Goal: Task Accomplishment & Management: Use online tool/utility

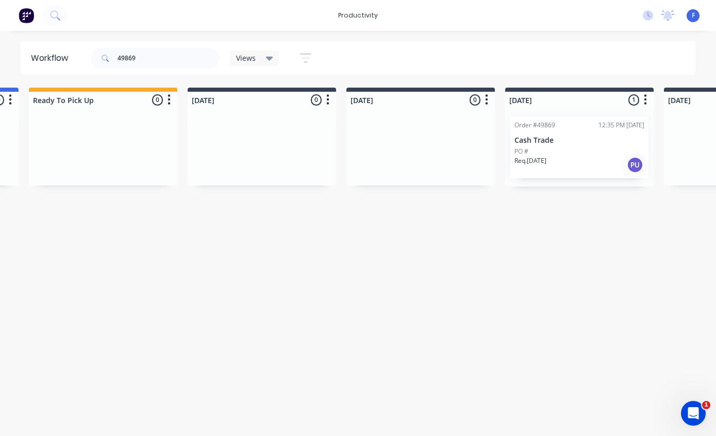
scroll to position [13, 317]
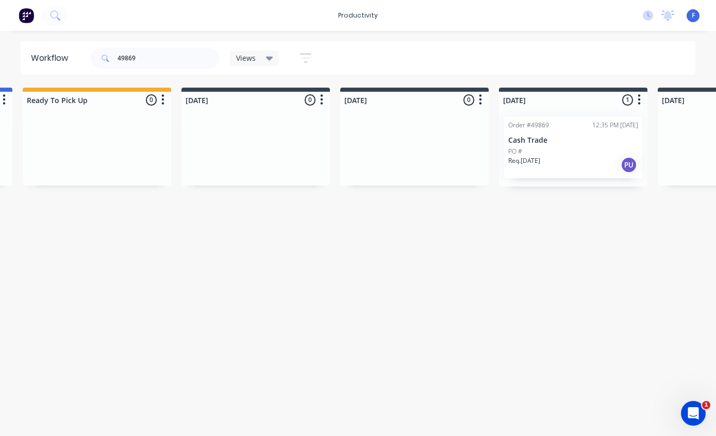
click at [565, 136] on p "Cash Trade" at bounding box center [573, 140] width 130 height 9
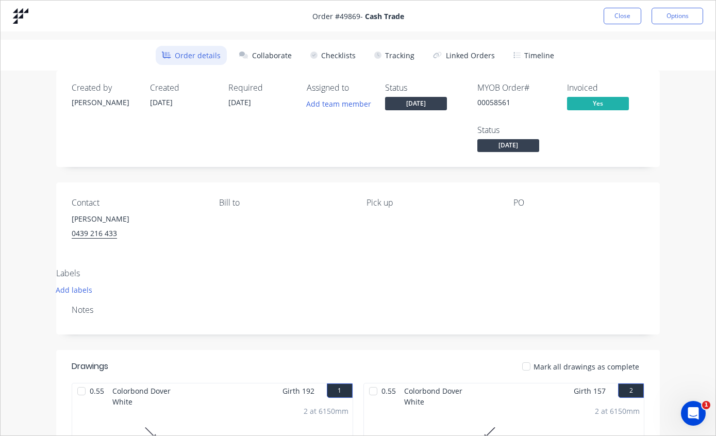
click at [409, 51] on button "Tracking" at bounding box center [394, 55] width 53 height 19
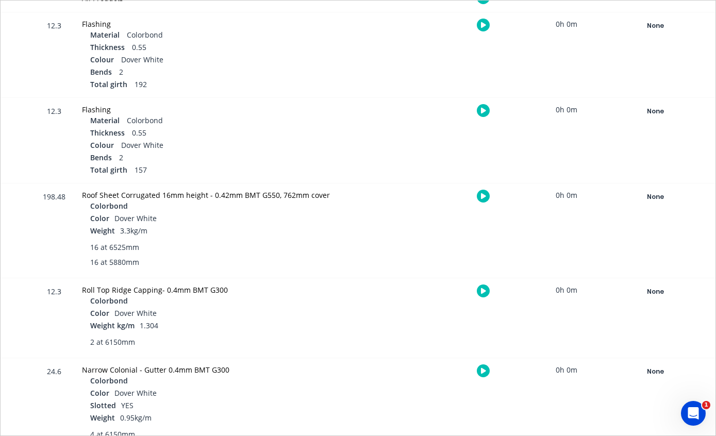
scroll to position [288, 0]
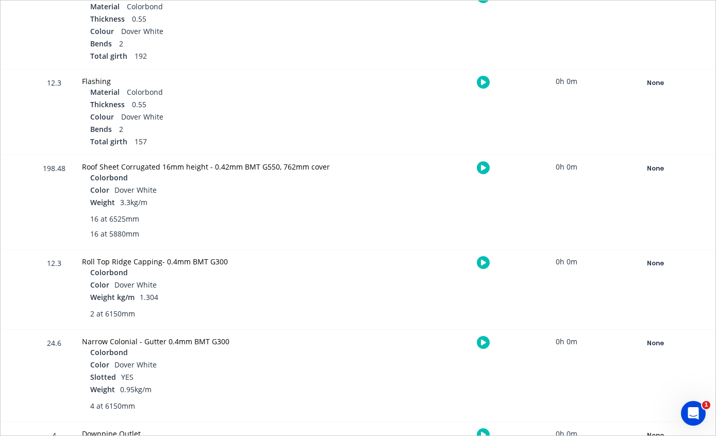
click at [661, 167] on div "None" at bounding box center [655, 168] width 74 height 13
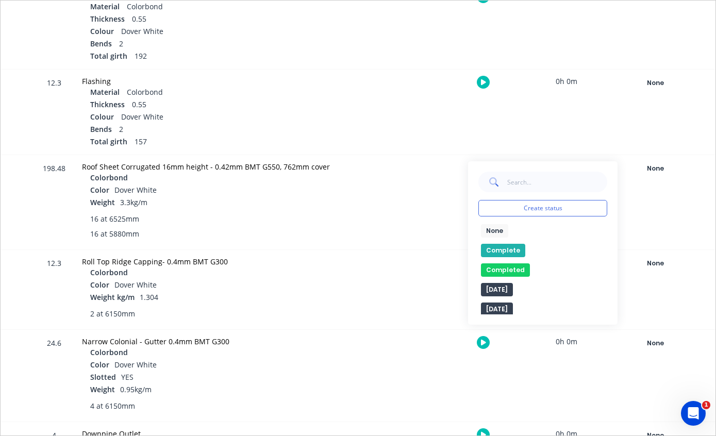
click at [509, 249] on button "Complete" at bounding box center [503, 250] width 44 height 13
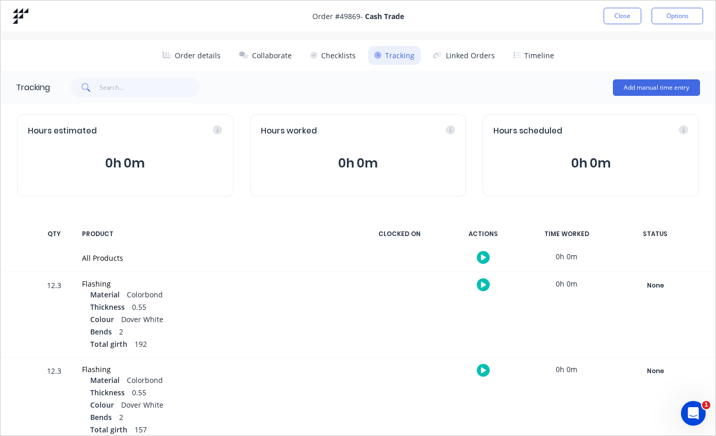
scroll to position [0, 0]
click at [623, 15] on button "Close" at bounding box center [623, 16] width 38 height 17
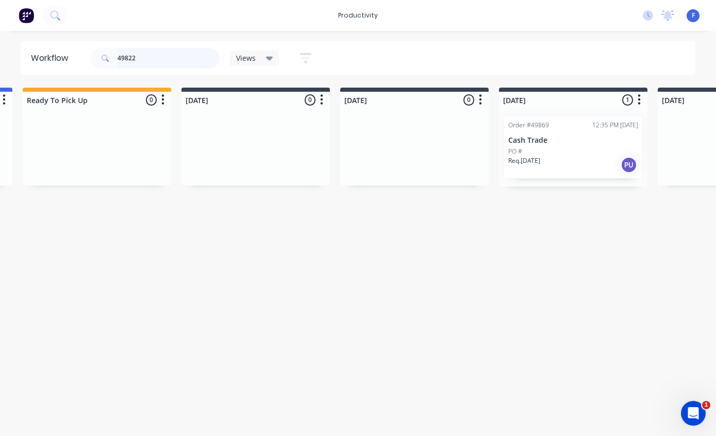
scroll to position [13, 0]
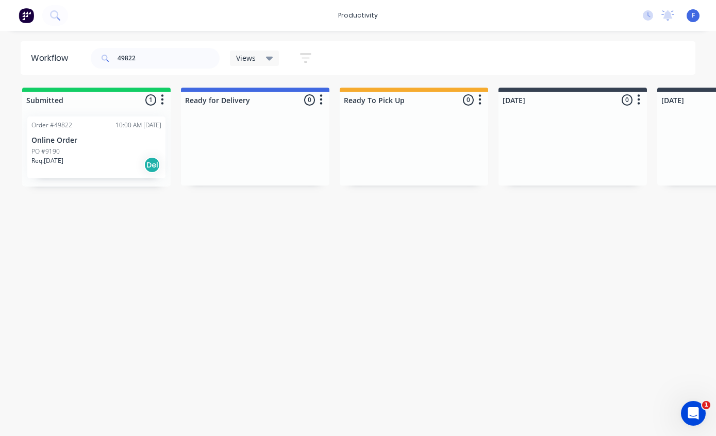
click at [62, 136] on p "Online Order" at bounding box center [96, 140] width 130 height 9
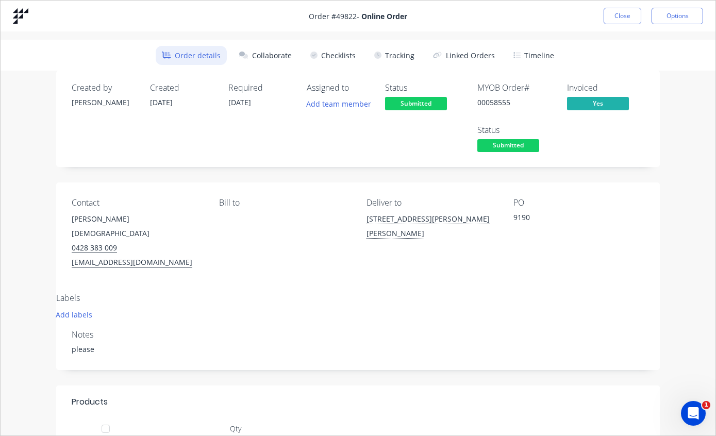
click at [393, 48] on button "Tracking" at bounding box center [394, 55] width 53 height 19
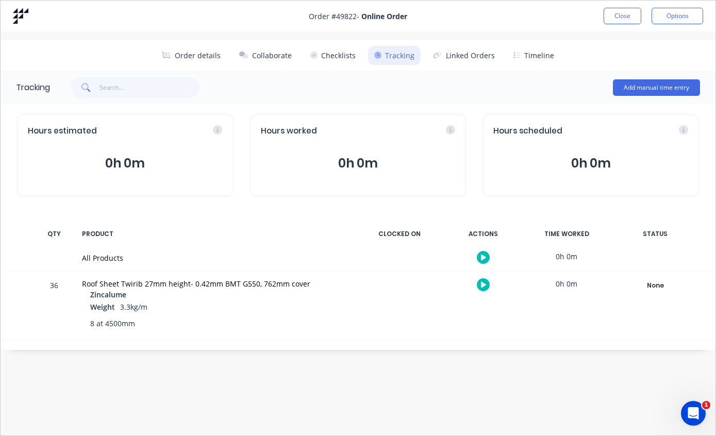
click at [655, 284] on div "None" at bounding box center [655, 285] width 74 height 13
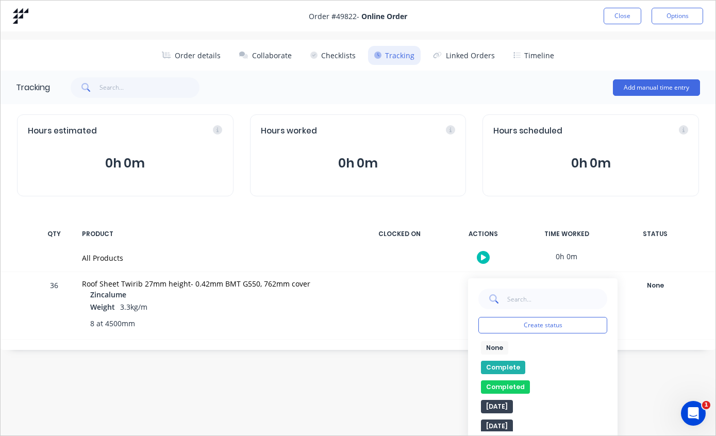
click at [502, 364] on button "Complete" at bounding box center [503, 367] width 44 height 13
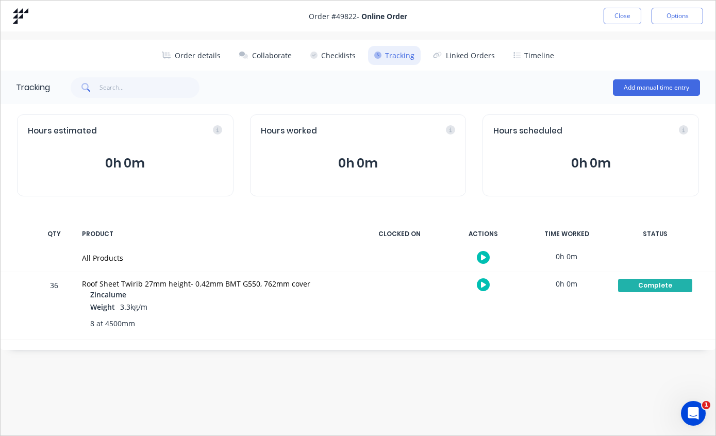
click at [622, 16] on button "Close" at bounding box center [623, 16] width 38 height 17
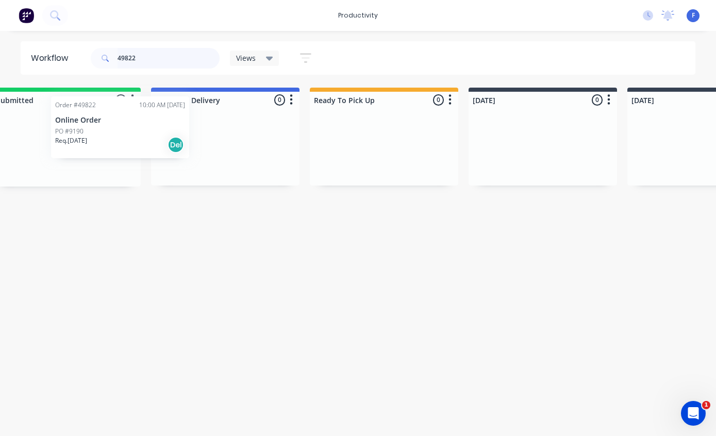
scroll to position [13, 27]
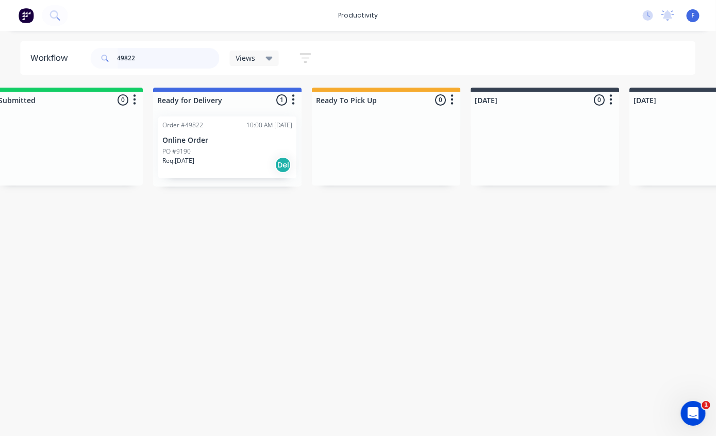
click at [178, 67] on input "49822" at bounding box center [169, 58] width 102 height 21
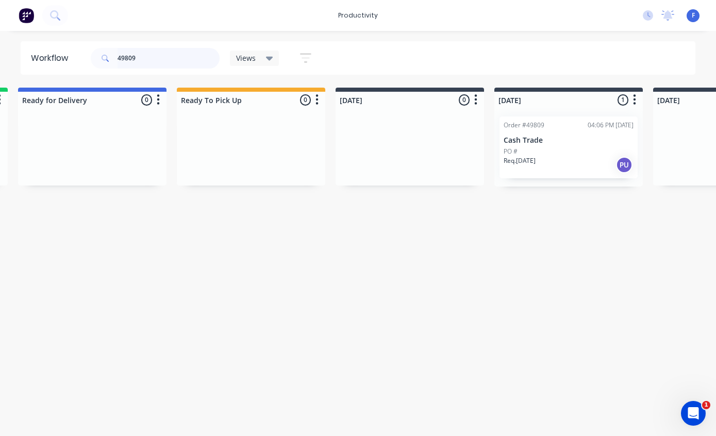
scroll to position [13, 163]
type input "49809"
click at [557, 136] on p "Cash Trade" at bounding box center [568, 140] width 130 height 9
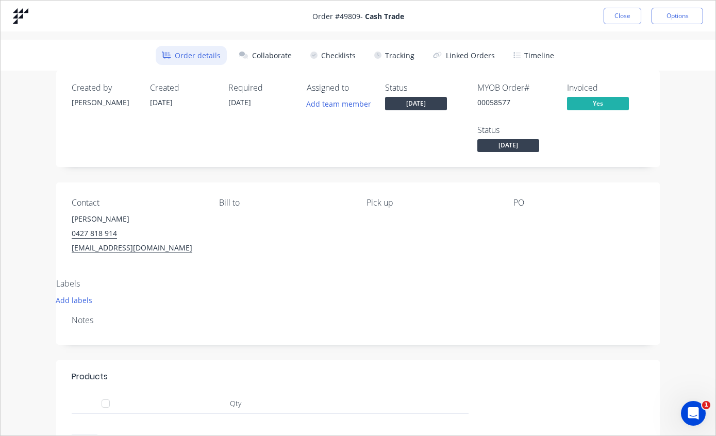
click at [395, 53] on button "Tracking" at bounding box center [394, 55] width 53 height 19
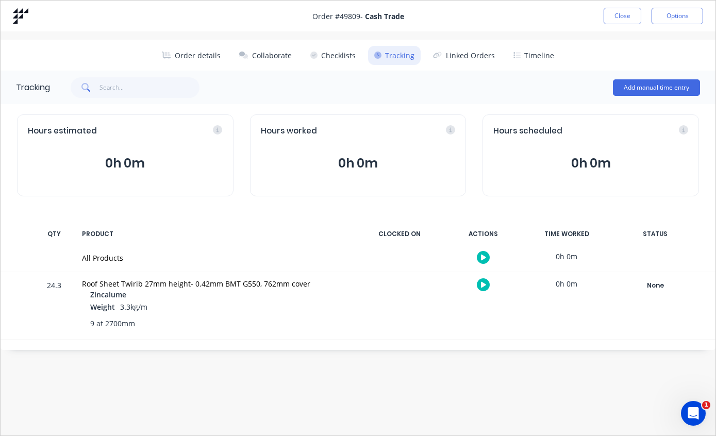
click at [659, 286] on div "None" at bounding box center [655, 285] width 74 height 13
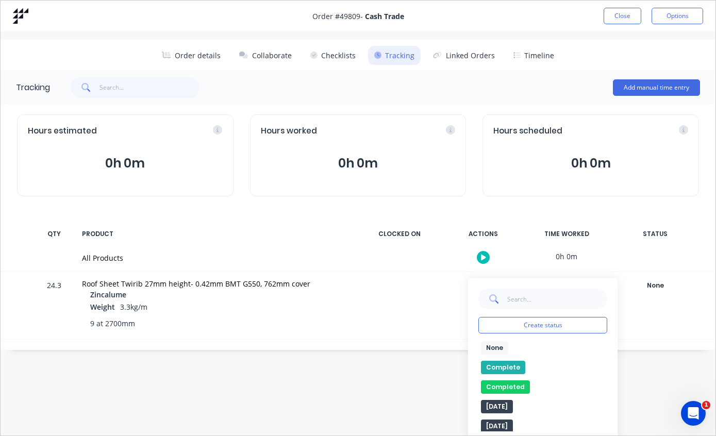
click at [503, 367] on button "Complete" at bounding box center [503, 367] width 44 height 13
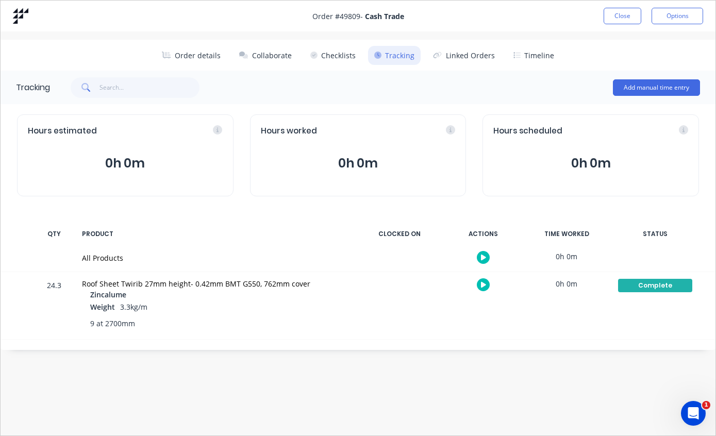
click at [624, 9] on button "Close" at bounding box center [623, 16] width 38 height 17
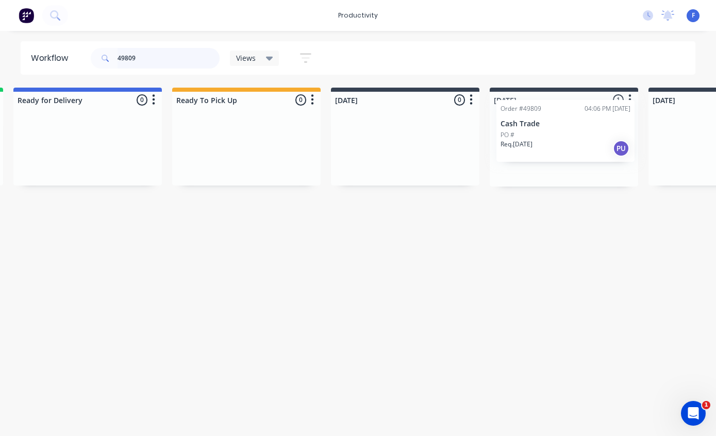
scroll to position [13, 170]
